Goal: Task Accomplishment & Management: Manage account settings

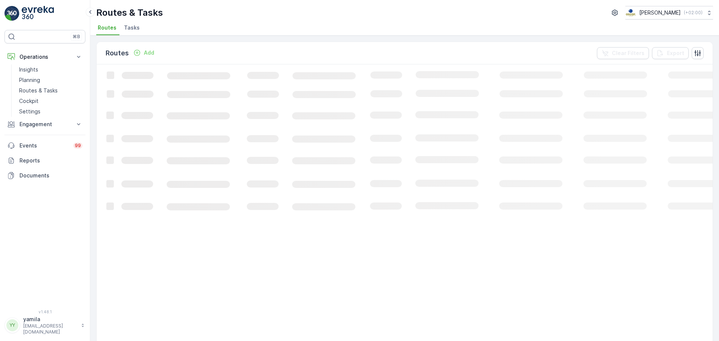
click at [127, 27] on span "Tasks" at bounding box center [132, 27] width 16 height 7
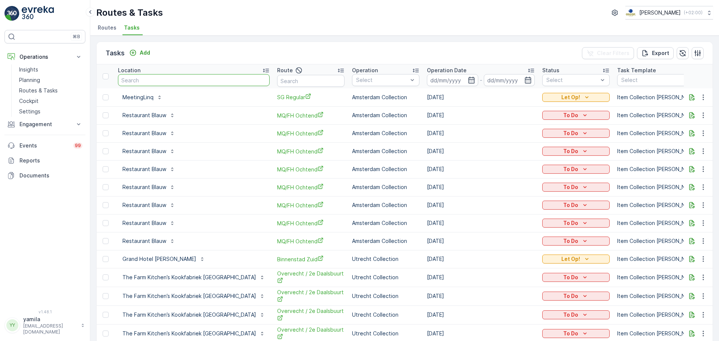
click at [146, 80] on input "text" at bounding box center [194, 80] width 152 height 12
type input "[PERSON_NAME]"
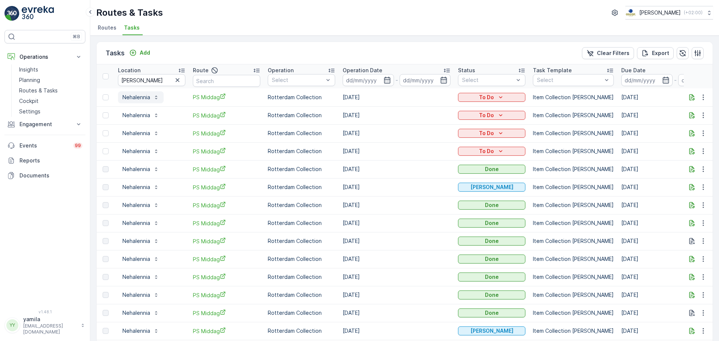
click at [148, 98] on p "Nehalennia" at bounding box center [136, 97] width 28 height 7
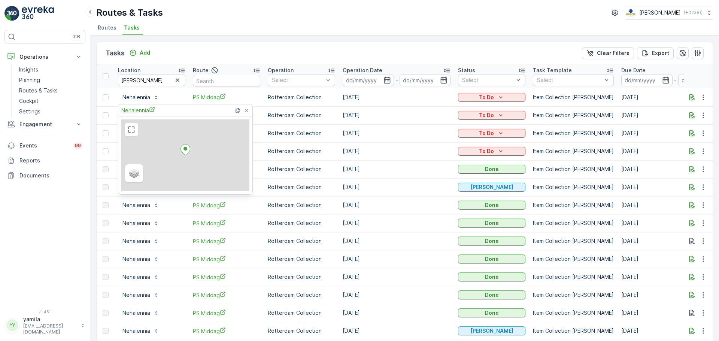
click at [148, 112] on span "Nehalennia" at bounding box center [138, 110] width 34 height 8
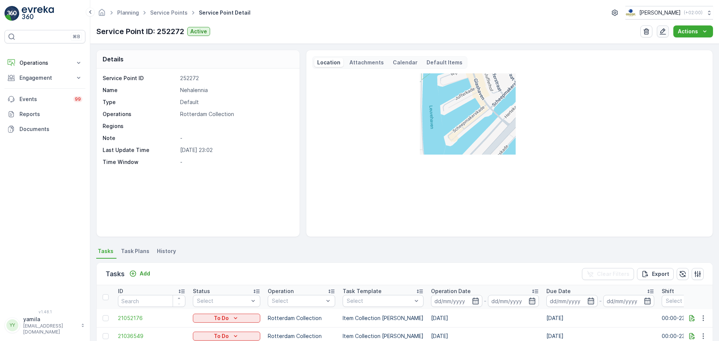
click at [666, 33] on icon "button" at bounding box center [662, 31] width 7 height 7
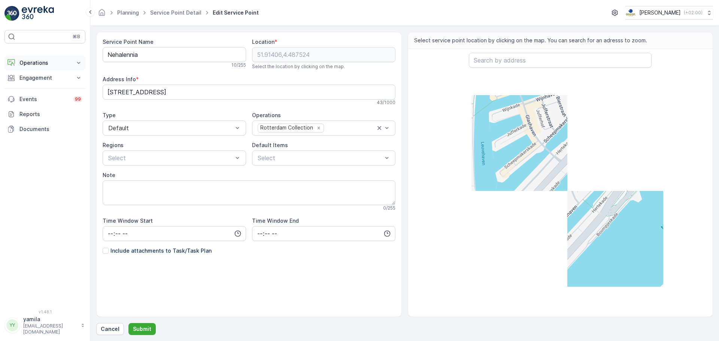
click at [40, 59] on p "Operations" at bounding box center [44, 62] width 51 height 7
click at [42, 93] on p "Routes & Tasks" at bounding box center [38, 96] width 39 height 7
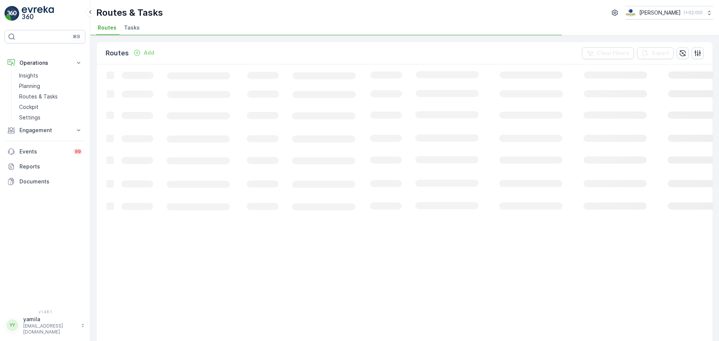
click at [133, 31] on span "Tasks" at bounding box center [132, 27] width 16 height 7
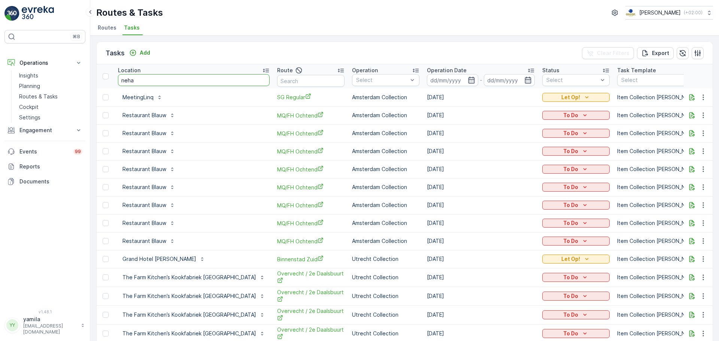
type input "[PERSON_NAME]"
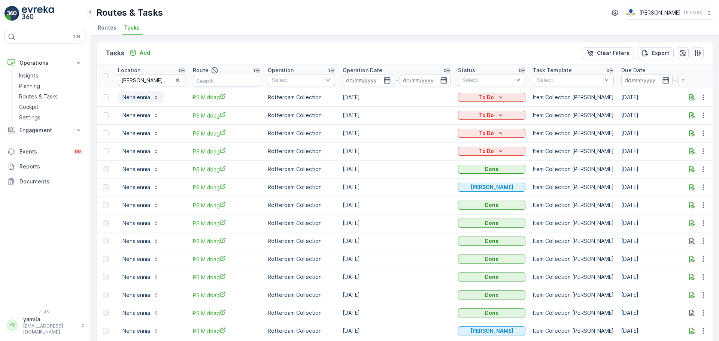
click at [138, 97] on p "Nehalennia" at bounding box center [136, 97] width 28 height 7
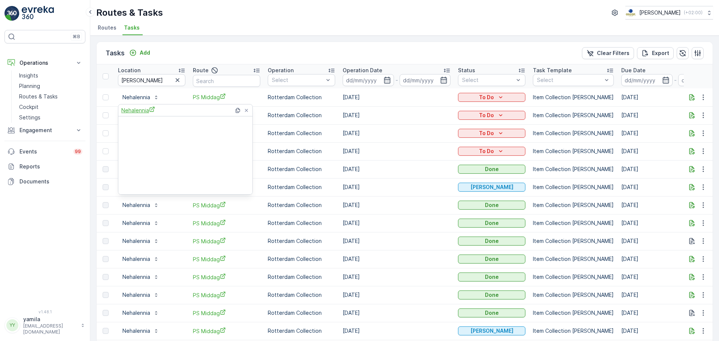
click at [137, 107] on span "Nehalennia" at bounding box center [138, 110] width 34 height 8
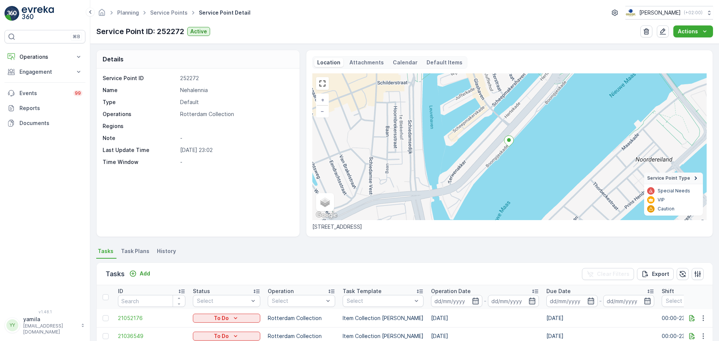
click at [138, 257] on li "Task Plans" at bounding box center [135, 252] width 33 height 13
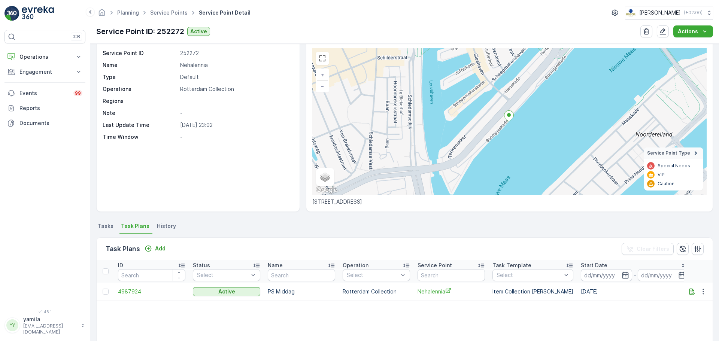
scroll to position [37, 0]
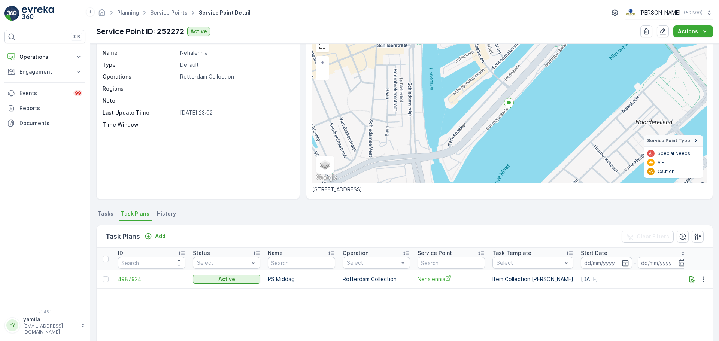
click at [106, 214] on span "Tasks" at bounding box center [106, 213] width 16 height 7
click at [130, 17] on ul "Planning" at bounding box center [132, 12] width 33 height 11
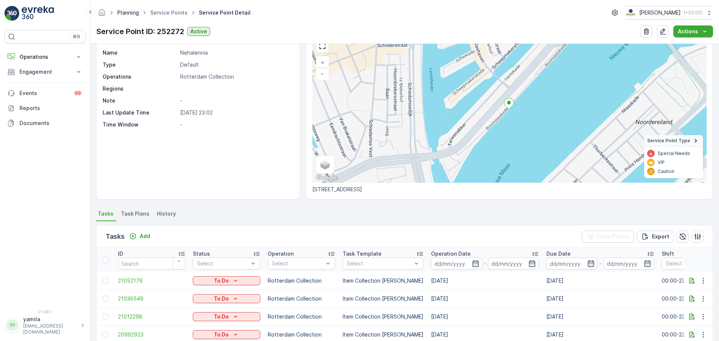
click at [131, 14] on link "Planning" at bounding box center [128, 12] width 22 height 6
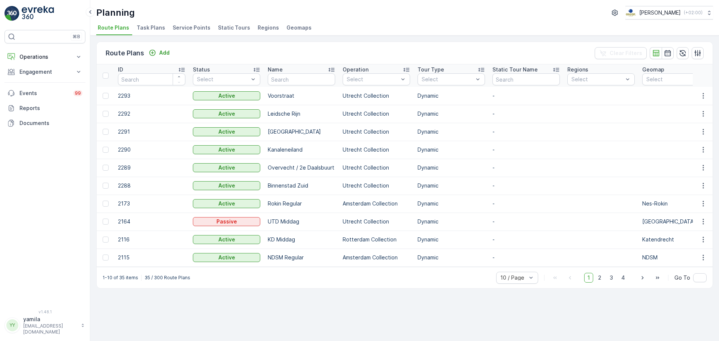
click at [146, 30] on span "Task Plans" at bounding box center [151, 27] width 28 height 7
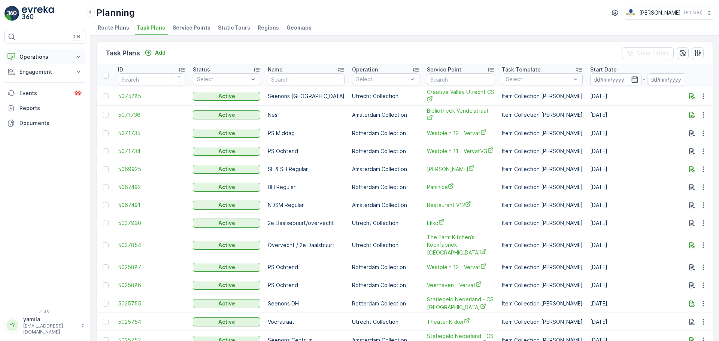
click at [42, 50] on button "Operations" at bounding box center [44, 56] width 81 height 15
click at [39, 88] on p "Routes & Tasks" at bounding box center [38, 90] width 39 height 7
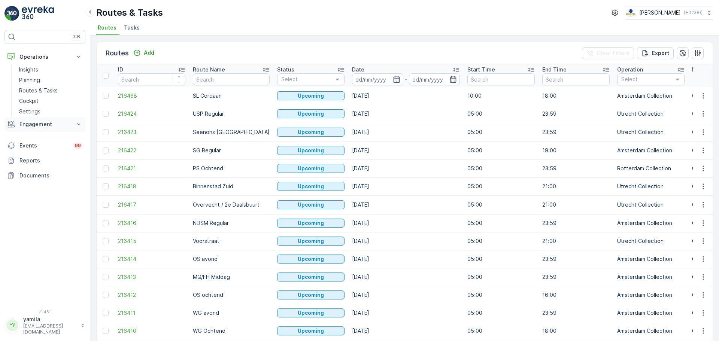
click at [54, 128] on button "Engagement" at bounding box center [44, 124] width 81 height 15
click at [37, 94] on p "Routes & Tasks" at bounding box center [38, 90] width 39 height 7
click at [138, 31] on li "Tasks" at bounding box center [132, 28] width 20 height 13
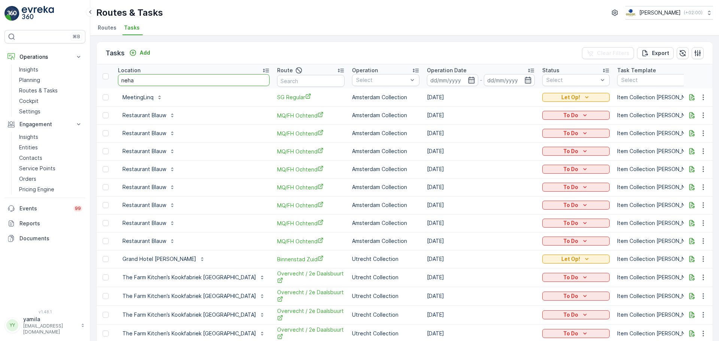
type input "[PERSON_NAME]"
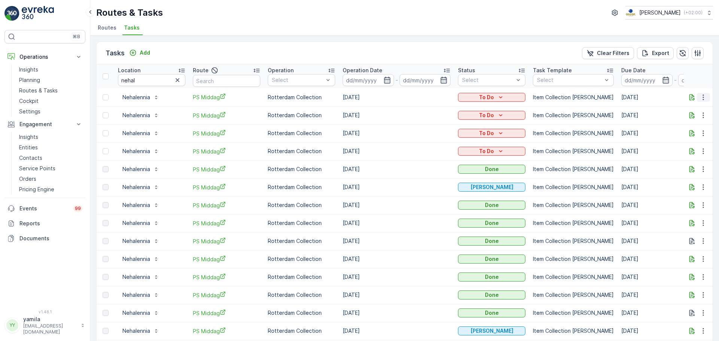
click at [699, 97] on icon "button" at bounding box center [702, 97] width 7 height 7
click at [690, 111] on span "See More Details" at bounding box center [687, 108] width 43 height 7
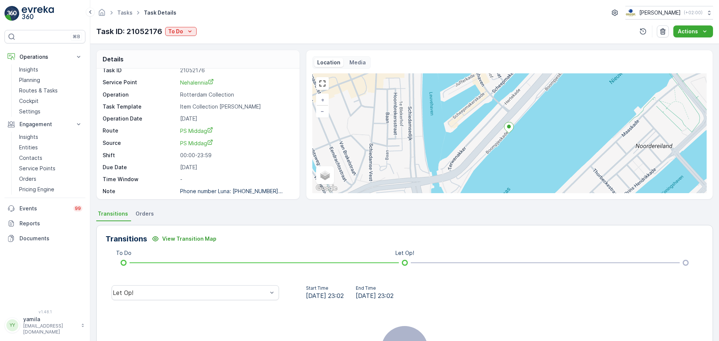
scroll to position [10, 0]
click at [129, 15] on link "Tasks" at bounding box center [124, 12] width 15 height 6
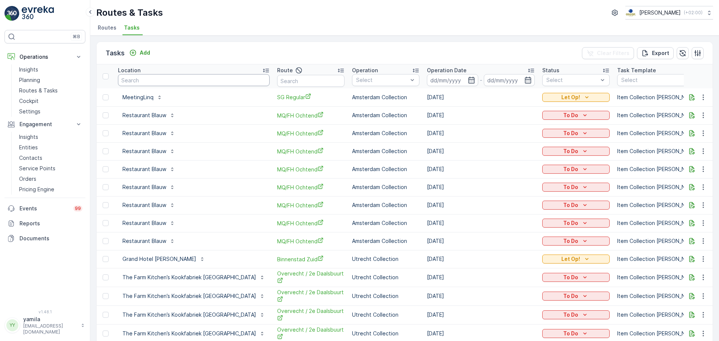
click at [136, 83] on input "text" at bounding box center [194, 80] width 152 height 12
click at [36, 80] on p "Planning" at bounding box center [29, 79] width 21 height 7
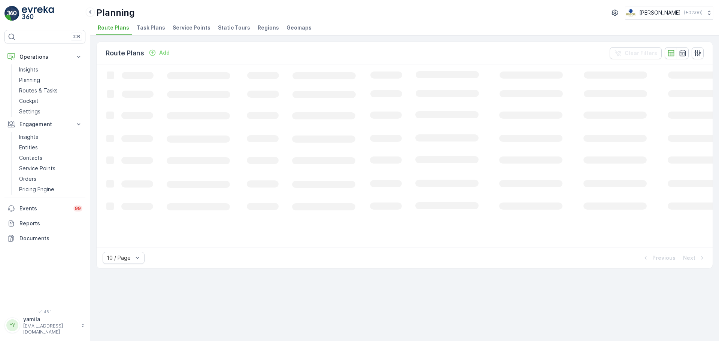
click at [140, 32] on li "Task Plans" at bounding box center [151, 28] width 33 height 13
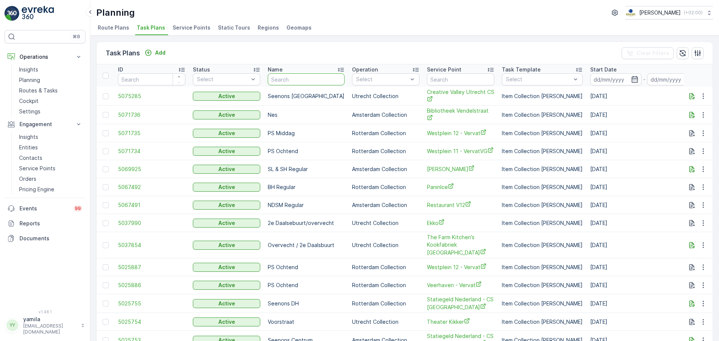
click at [296, 81] on input "text" at bounding box center [306, 79] width 77 height 12
click at [448, 80] on input "text" at bounding box center [460, 79] width 67 height 12
type input "[PERSON_NAME]"
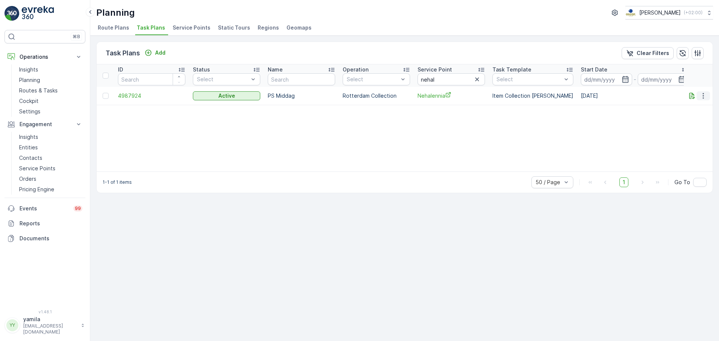
click at [704, 97] on icon "button" at bounding box center [702, 95] width 7 height 7
click at [690, 116] on span "Edit Task Plan" at bounding box center [689, 117] width 35 height 7
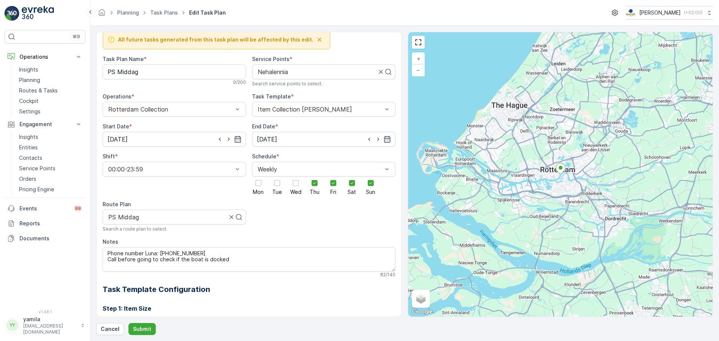
scroll to position [4, 0]
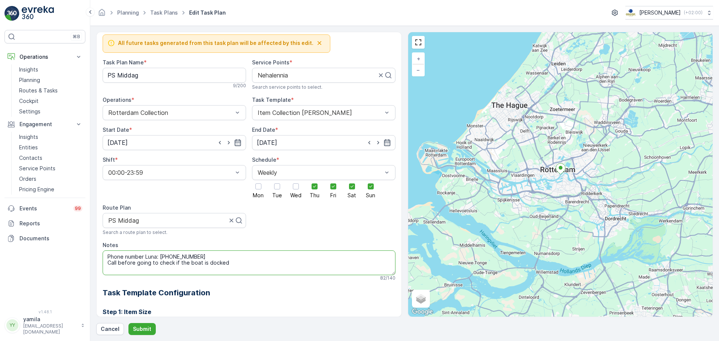
drag, startPoint x: 142, startPoint y: 255, endPoint x: 98, endPoint y: 252, distance: 43.9
click at [100, 252] on div "All future tasks generated from this task plan will be affected by this edit. T…" at bounding box center [248, 174] width 305 height 285
drag, startPoint x: 235, startPoint y: 263, endPoint x: 104, endPoint y: 264, distance: 130.6
click at [104, 264] on textarea "Telefoonnummer Luna: +31 6 48570645 Call before going to check if the boat is d…" at bounding box center [249, 262] width 293 height 25
type textarea "Telefoonnummer Luna: +31 6 48570645 Bellen wanneer ze aanwezig zijn"
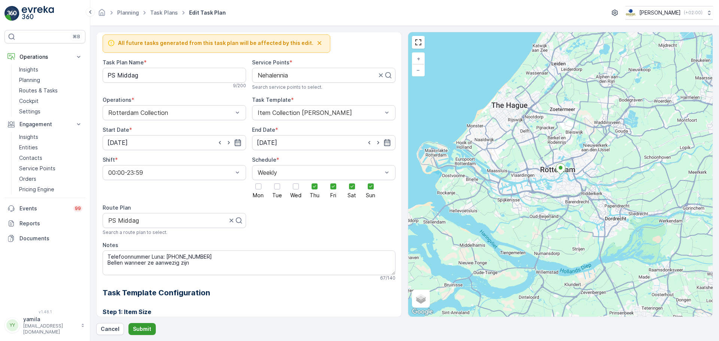
click at [140, 328] on p "Submit" at bounding box center [142, 328] width 18 height 7
